Goal: Transaction & Acquisition: Subscribe to service/newsletter

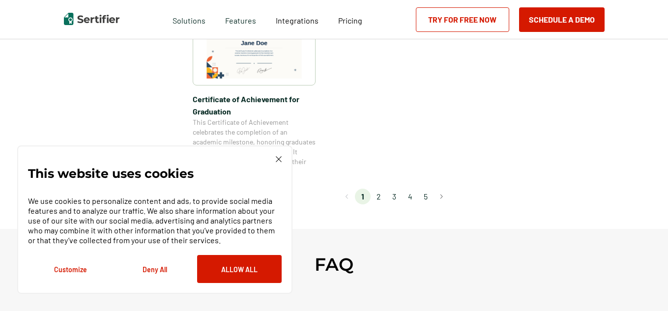
scroll to position [933, 0]
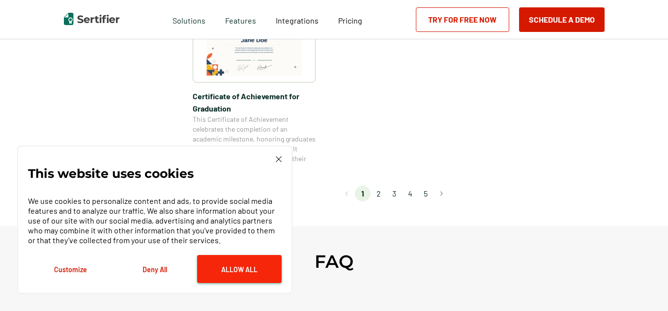
click at [231, 270] on button "Allow All" at bounding box center [239, 269] width 84 height 28
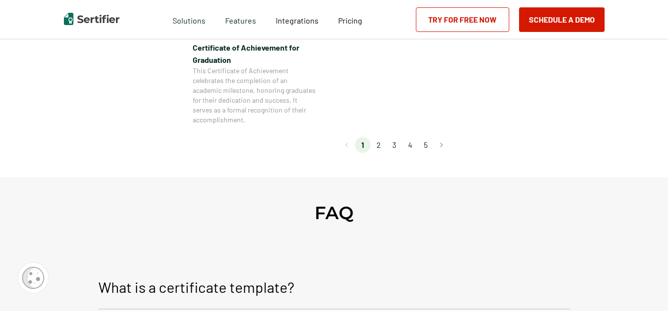
scroll to position [983, 0]
click at [448, 13] on link "Try for Free Now" at bounding box center [462, 19] width 93 height 25
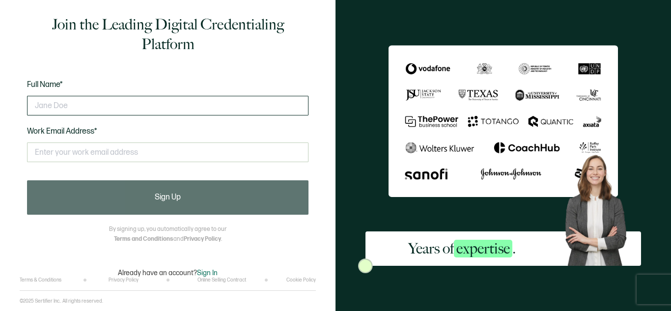
click at [170, 103] on input "text" at bounding box center [167, 106] width 281 height 20
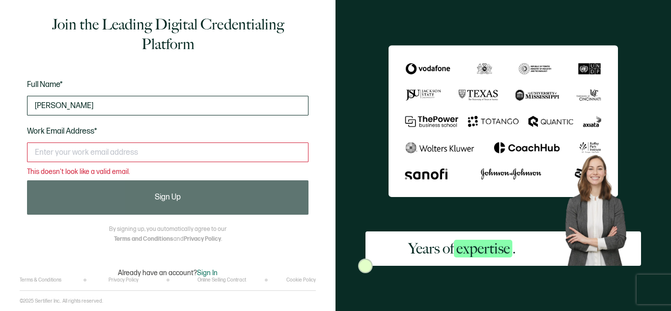
click at [149, 109] on input "[PERSON_NAME]" at bounding box center [167, 106] width 281 height 20
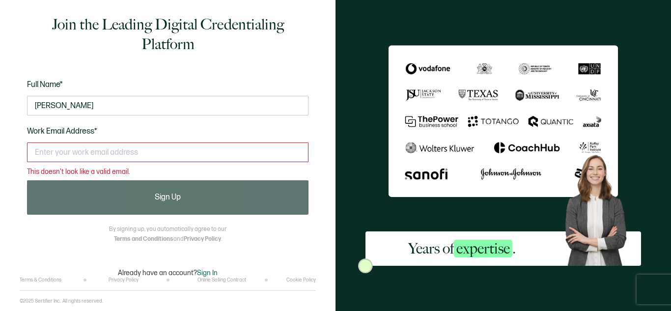
type input "[PERSON_NAME]"
click at [133, 149] on input "text" at bounding box center [167, 152] width 281 height 20
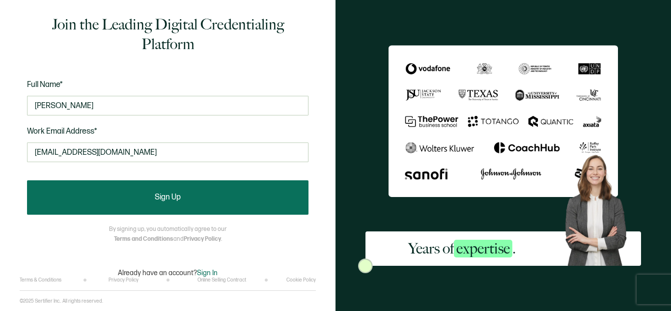
click at [134, 198] on button "Sign Up" at bounding box center [167, 197] width 281 height 34
click at [103, 191] on button "Sign Up" at bounding box center [167, 197] width 281 height 34
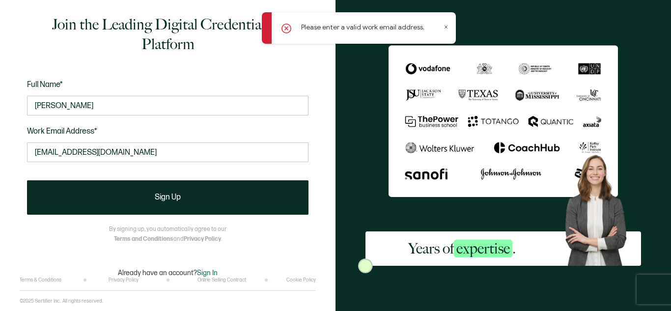
drag, startPoint x: 142, startPoint y: 156, endPoint x: 27, endPoint y: 161, distance: 115.6
click at [27, 161] on div "Join the Leading Digital Credentialing Platform Full Name* [PERSON_NAME] Work E…" at bounding box center [168, 146] width 296 height 262
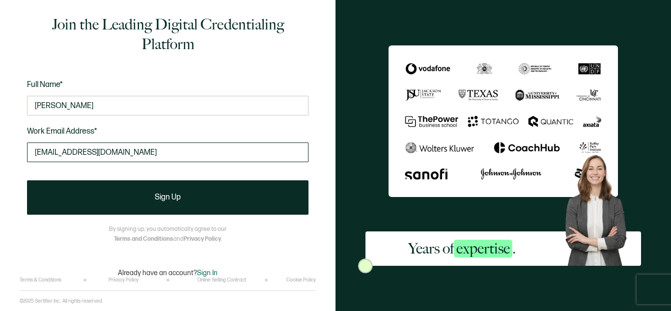
drag, startPoint x: 162, startPoint y: 154, endPoint x: 28, endPoint y: 157, distance: 133.6
click at [28, 157] on input "[EMAIL_ADDRESS][DOMAIN_NAME]" at bounding box center [167, 152] width 281 height 20
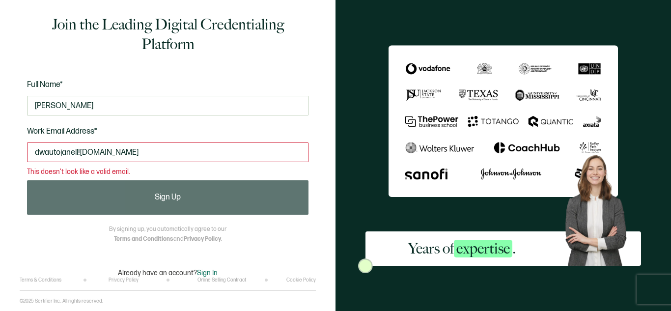
click at [82, 152] on input "dwautojanell![DOMAIN_NAME]" at bounding box center [167, 152] width 281 height 20
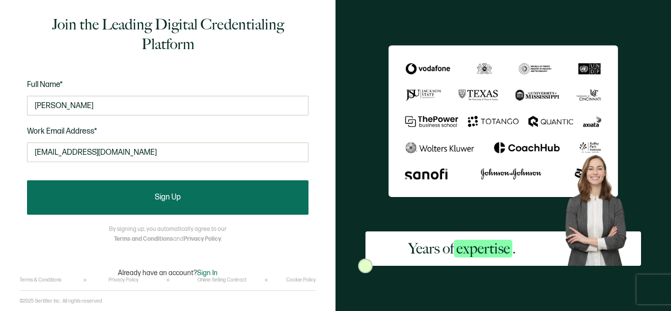
type input "[EMAIL_ADDRESS][DOMAIN_NAME]"
click at [111, 189] on button "Sign Up" at bounding box center [167, 197] width 281 height 34
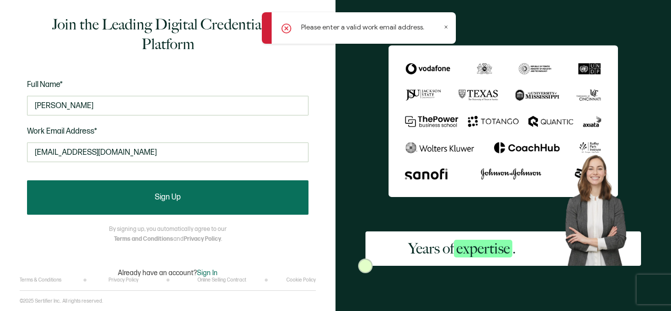
click at [154, 198] on button "Sign Up" at bounding box center [167, 197] width 281 height 34
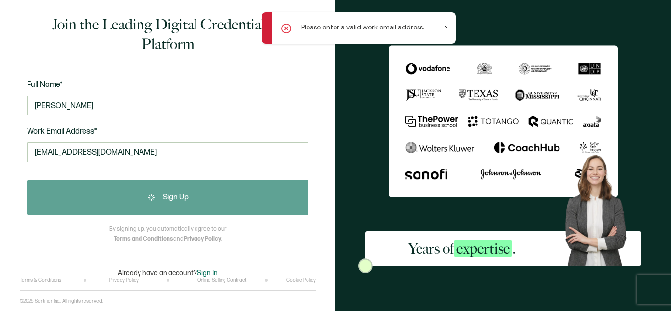
click at [154, 198] on div "Sign Up" at bounding box center [167, 197] width 281 height 34
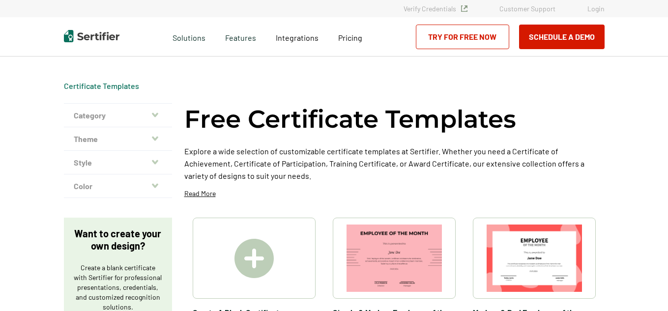
scroll to position [983, 0]
